Goal: Task Accomplishment & Management: Manage account settings

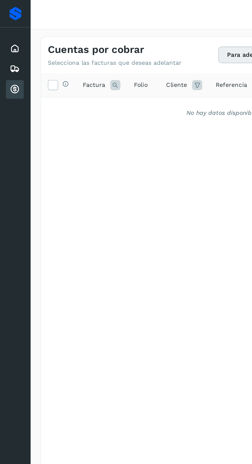
scroll to position [0, 23]
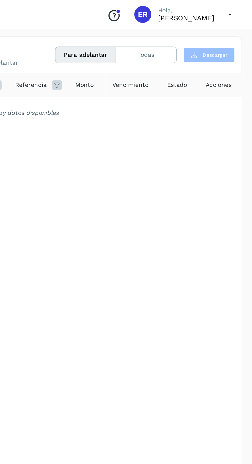
click at [164, 7] on icon "Conoce nuestros beneficios" at bounding box center [168, 9] width 8 height 8
click at [240, 9] on icon at bounding box center [238, 9] width 11 height 11
click at [221, 94] on div at bounding box center [126, 232] width 252 height 464
click at [216, 10] on p "Eduardo Reyes González" at bounding box center [212, 10] width 34 height 5
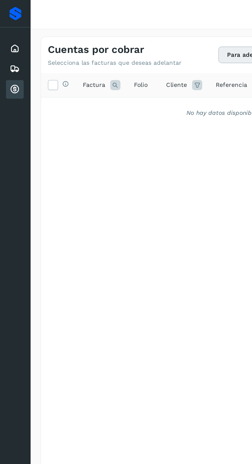
click at [9, 45] on div "Embarques" at bounding box center [9, 41] width 11 height 11
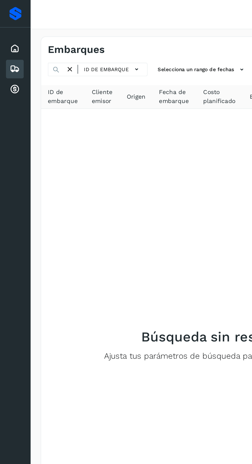
click at [8, 58] on div "Cuentas por cobrar" at bounding box center [9, 54] width 11 height 11
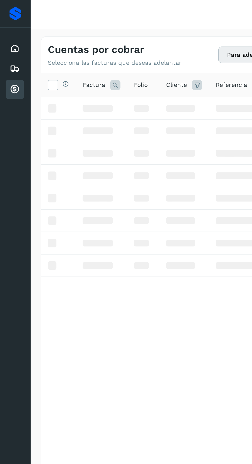
scroll to position [0, 23]
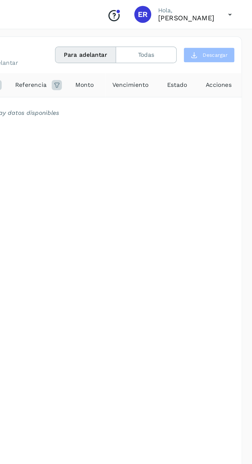
click at [192, 36] on button "Todas" at bounding box center [187, 34] width 36 height 10
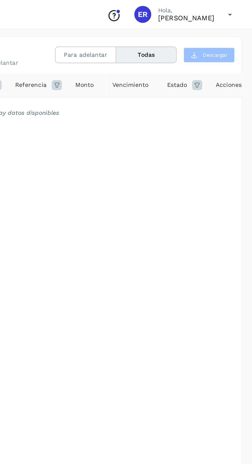
scroll to position [0, 0]
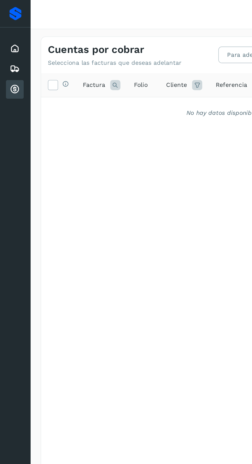
click at [32, 50] on icon at bounding box center [31, 51] width 5 height 5
click at [31, 50] on icon at bounding box center [31, 51] width 5 height 5
click at [5, 29] on div "Inicio" at bounding box center [9, 29] width 11 height 11
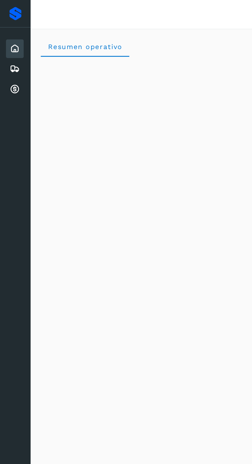
click at [12, 12] on div "Proveedores" at bounding box center [9, 8] width 7 height 8
click at [8, 9] on div "Proveedores" at bounding box center [9, 8] width 7 height 8
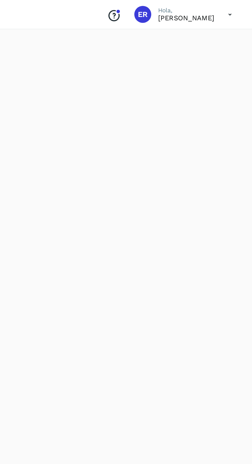
click at [211, 10] on p "Eduardo Reyes González" at bounding box center [212, 10] width 34 height 5
click at [167, 13] on div "Conoce nuestros beneficios ER Hola, Eduardo Reyes González" at bounding box center [202, 9] width 84 height 12
click at [180, 6] on div "ER" at bounding box center [185, 9] width 10 height 10
click at [176, 12] on div "Conoce nuestros beneficios ER Hola, Eduardo Reyes González" at bounding box center [202, 9] width 84 height 12
click at [199, 7] on p "Hola," at bounding box center [212, 6] width 34 height 4
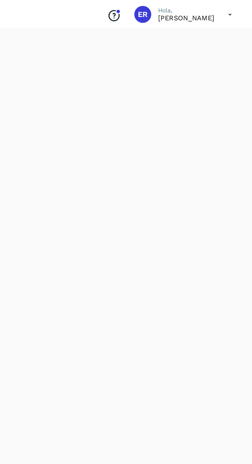
click at [210, 8] on p "Hola," at bounding box center [212, 6] width 34 height 4
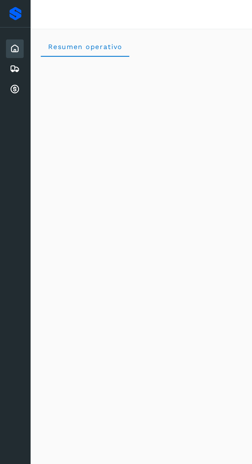
click at [5, 40] on div "Embarques" at bounding box center [9, 41] width 11 height 11
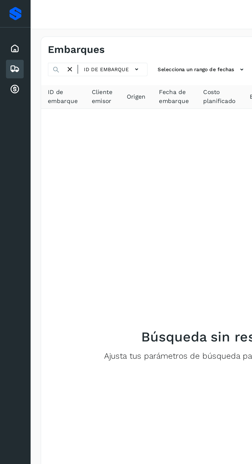
click at [80, 40] on icon at bounding box center [82, 41] width 5 height 5
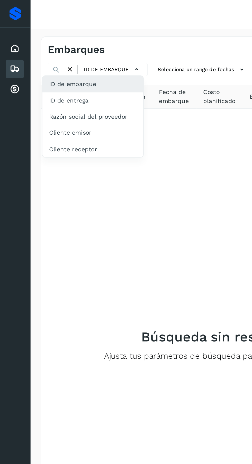
click at [69, 71] on div "Razón social del proveedor" at bounding box center [56, 71] width 61 height 10
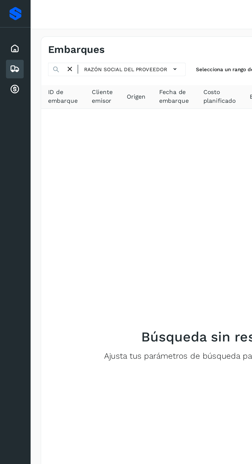
scroll to position [0, 11]
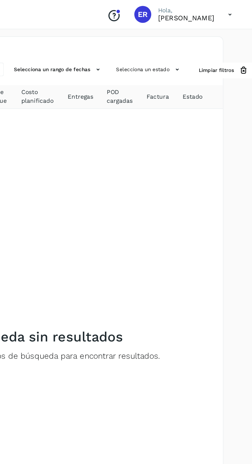
click at [205, 43] on icon at bounding box center [206, 42] width 5 height 5
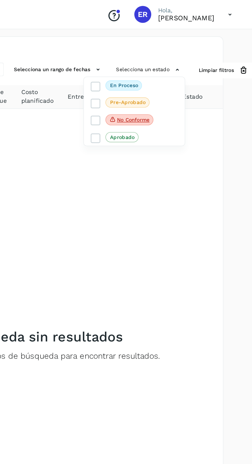
click at [202, 114] on div at bounding box center [126, 232] width 252 height 464
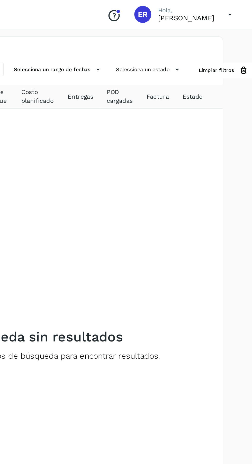
scroll to position [0, 0]
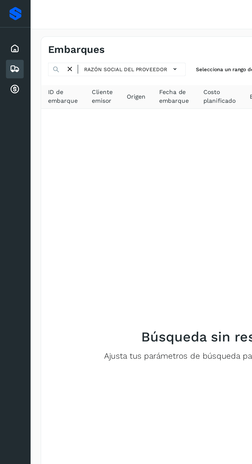
click at [103, 43] on icon at bounding box center [105, 41] width 5 height 5
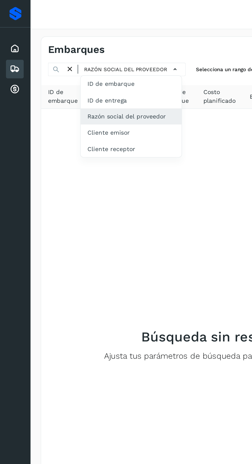
click at [10, 57] on div "Cuentas por cobrar" at bounding box center [9, 54] width 11 height 11
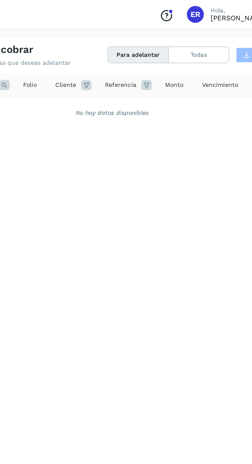
click at [159, 33] on button "Para adelantar" at bounding box center [151, 34] width 37 height 10
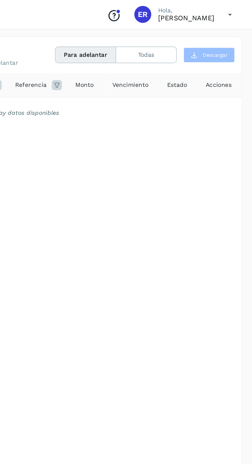
click at [221, 14] on div "Conoce nuestros beneficios ER Hola, Eduardo Reyes González" at bounding box center [202, 9] width 84 height 12
click at [206, 12] on p "Eduardo Reyes González" at bounding box center [212, 10] width 34 height 5
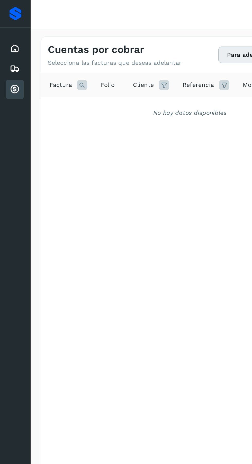
scroll to position [0, 23]
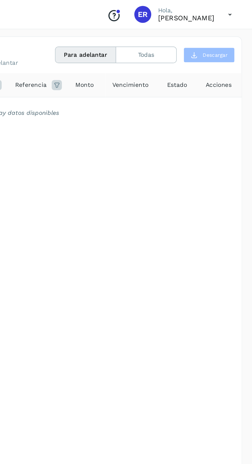
click at [190, 31] on button "Todas" at bounding box center [187, 34] width 36 height 10
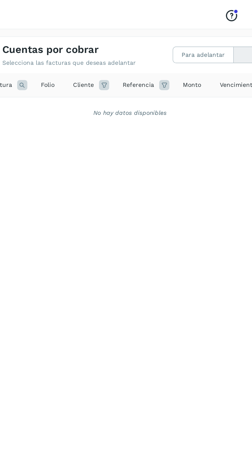
scroll to position [0, 0]
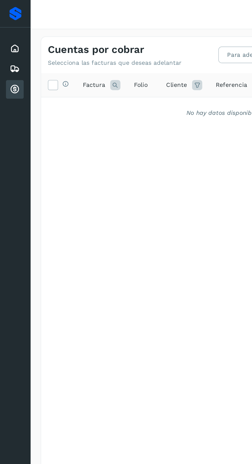
click at [9, 47] on div "Embarques" at bounding box center [9, 41] width 11 height 11
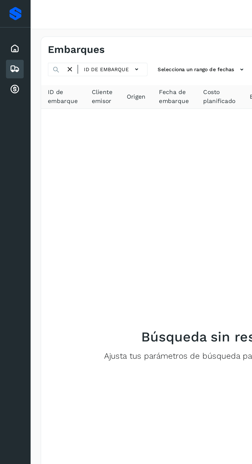
click at [11, 32] on icon at bounding box center [9, 29] width 6 height 6
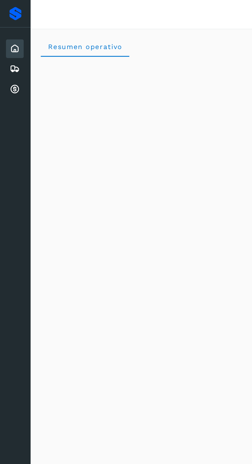
click at [9, 41] on icon at bounding box center [9, 42] width 6 height 6
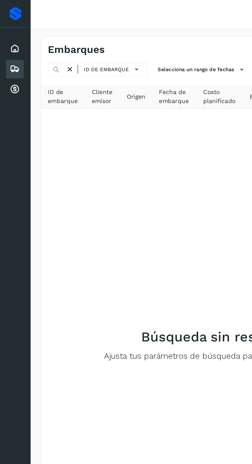
click at [8, 58] on div "Cuentas por cobrar" at bounding box center [9, 54] width 11 height 11
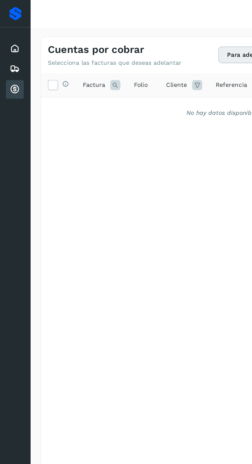
scroll to position [0, 23]
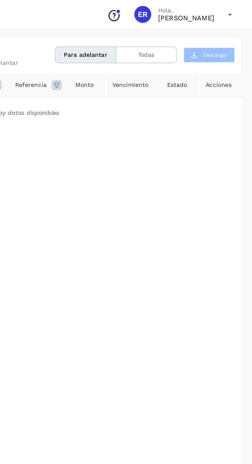
click at [227, 9] on p "[PERSON_NAME]" at bounding box center [212, 10] width 34 height 5
click at [234, 9] on icon at bounding box center [238, 9] width 11 height 11
click at [234, 11] on div at bounding box center [126, 232] width 252 height 464
click at [228, 11] on p "Eduardo Reyes González" at bounding box center [212, 10] width 34 height 5
click at [238, 11] on icon at bounding box center [238, 9] width 11 height 11
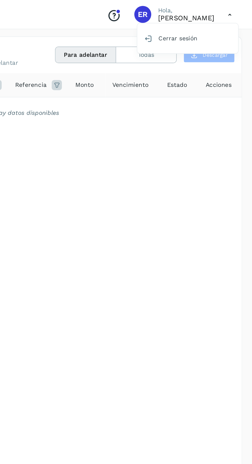
click at [235, 11] on div at bounding box center [126, 232] width 252 height 464
click at [234, 10] on icon at bounding box center [238, 9] width 11 height 11
click at [209, 21] on div "Cerrar sesión" at bounding box center [212, 23] width 61 height 10
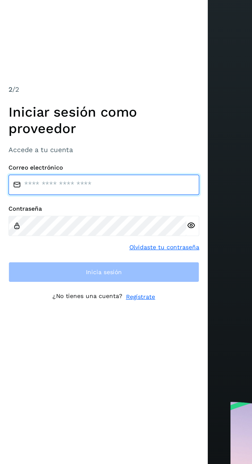
click at [71, 233] on input "email" at bounding box center [63, 227] width 116 height 12
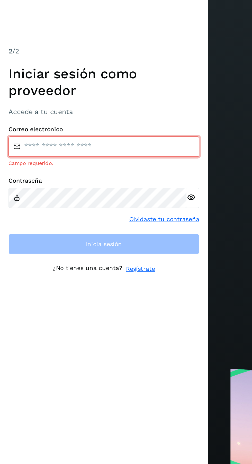
type input "**********"
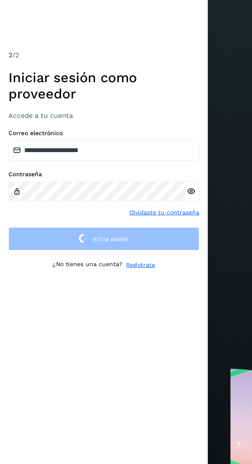
scroll to position [2, 0]
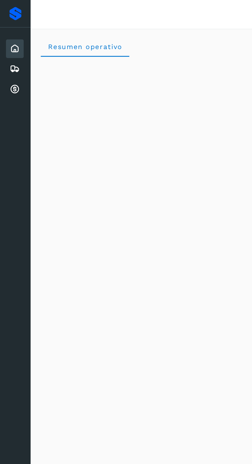
click at [10, 56] on icon at bounding box center [9, 54] width 6 height 6
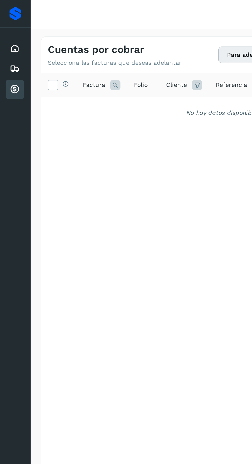
scroll to position [0, 23]
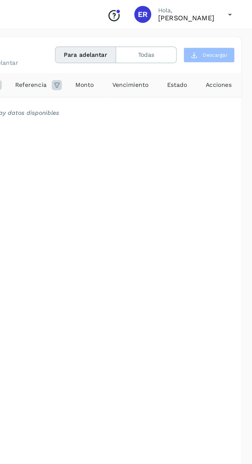
click at [240, 10] on icon at bounding box center [238, 9] width 11 height 11
click at [217, 21] on div "Cerrar sesión" at bounding box center [212, 23] width 61 height 10
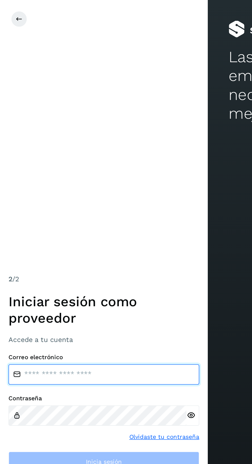
click at [78, 233] on input "email" at bounding box center [63, 227] width 116 height 12
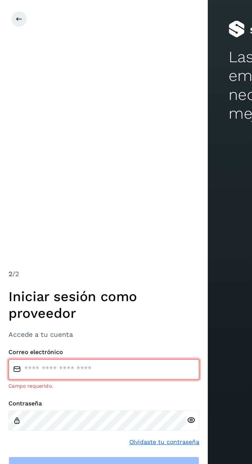
type input "**********"
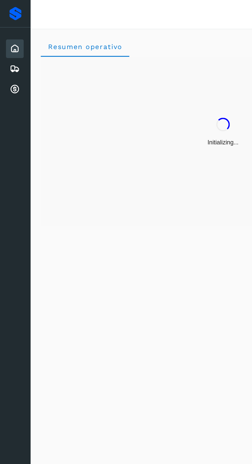
click at [4, 54] on div "Cuentas por cobrar" at bounding box center [9, 54] width 11 height 11
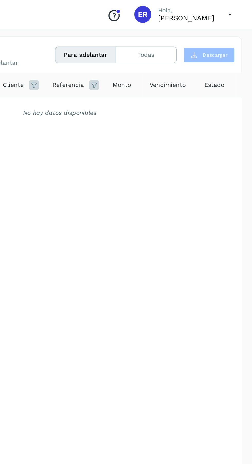
click at [196, 34] on button "Todas" at bounding box center [187, 34] width 36 height 10
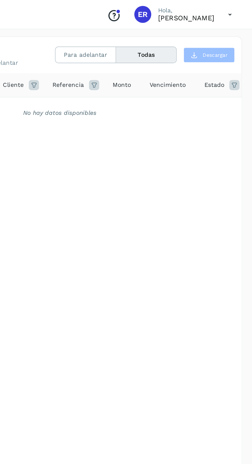
click at [162, 31] on button "Para adelantar" at bounding box center [151, 34] width 37 height 10
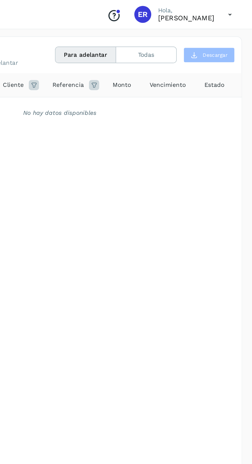
click at [239, 12] on icon at bounding box center [238, 9] width 11 height 11
click at [220, 24] on div "Cerrar sesión" at bounding box center [212, 23] width 61 height 10
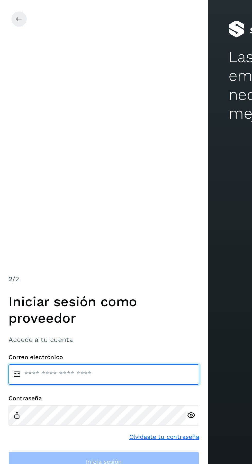
click at [69, 233] on input "email" at bounding box center [63, 227] width 116 height 12
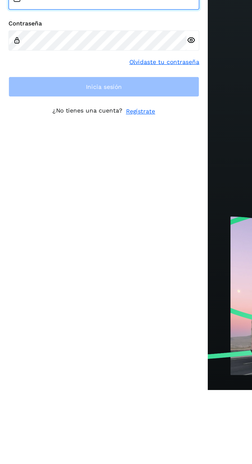
type input "**********"
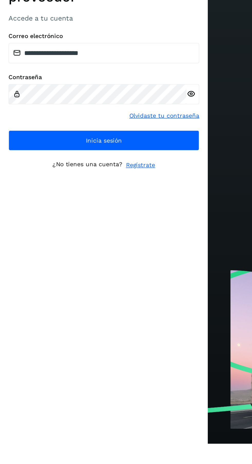
click at [118, 255] on icon at bounding box center [115, 251] width 5 height 5
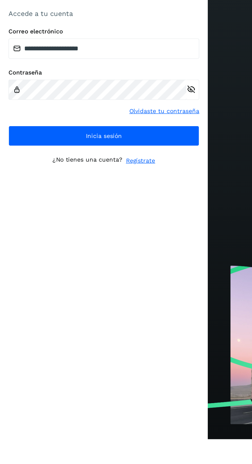
scroll to position [25, 0]
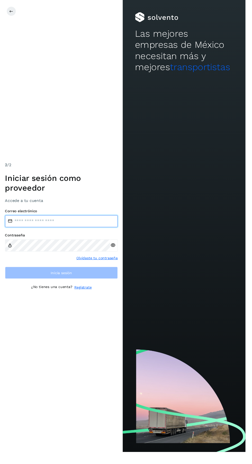
click at [90, 233] on input "email" at bounding box center [63, 227] width 116 height 12
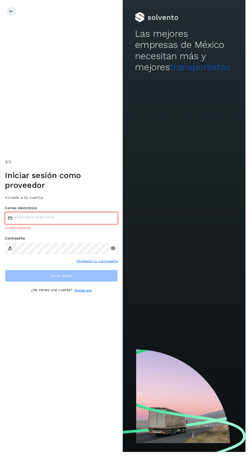
type input "**********"
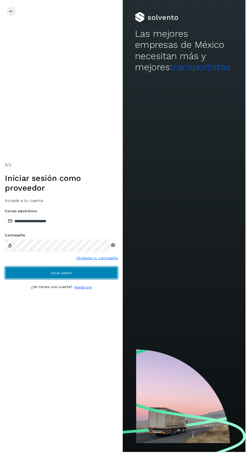
click at [20, 286] on button "Inicia sesión" at bounding box center [63, 280] width 116 height 12
click at [18, 286] on button "Inicia sesión" at bounding box center [63, 280] width 116 height 12
click at [21, 286] on button "Inicia sesión" at bounding box center [63, 280] width 116 height 12
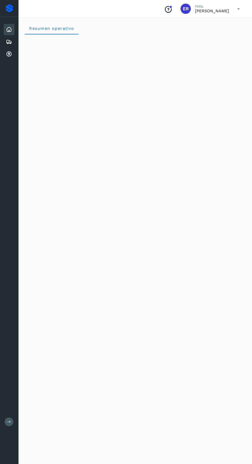
click at [6, 56] on div "Cuentas por cobrar" at bounding box center [9, 54] width 11 height 11
